Goal: Submit feedback/report problem: Submit feedback/report problem

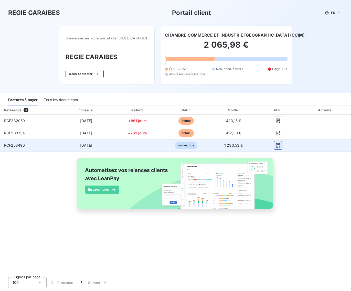
click at [276, 144] on icon "button" at bounding box center [278, 145] width 4 height 5
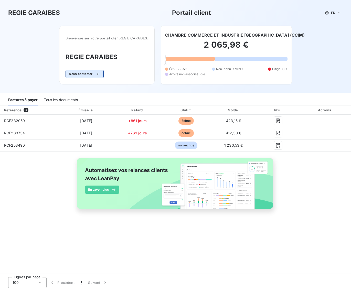
click at [93, 75] on button "Nous contacter" at bounding box center [85, 74] width 38 height 8
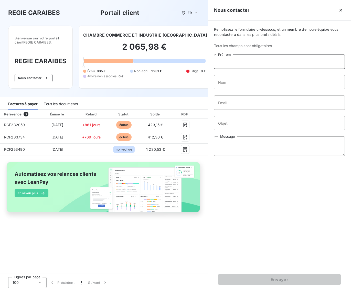
click at [254, 62] on input "Prénom" at bounding box center [279, 62] width 131 height 14
type input "[PERSON_NAME]"
type input "dorwling-[PERSON_NAME]"
type input "e"
type input "[EMAIL_ADDRESS][DOMAIN_NAME]"
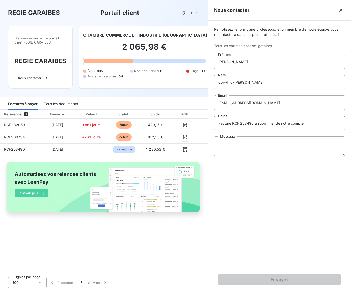
type input "Facture RCF 253490 à supprimer de notre compte"
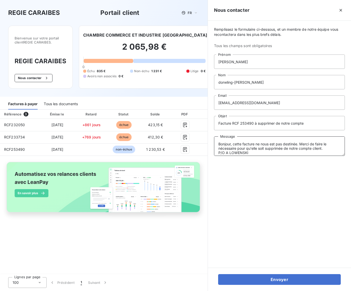
scroll to position [4, 0]
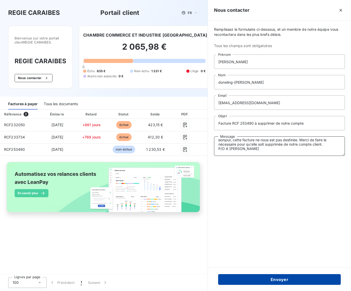
type textarea "Bonjour, cette facture ne nous est pas destinée. Merci de faire le nécessaire p…"
click at [291, 281] on button "Envoyer" at bounding box center [279, 279] width 123 height 11
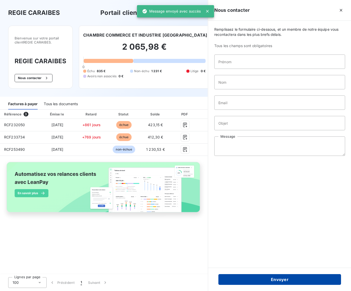
scroll to position [0, 0]
